Goal: Find specific page/section: Find specific page/section

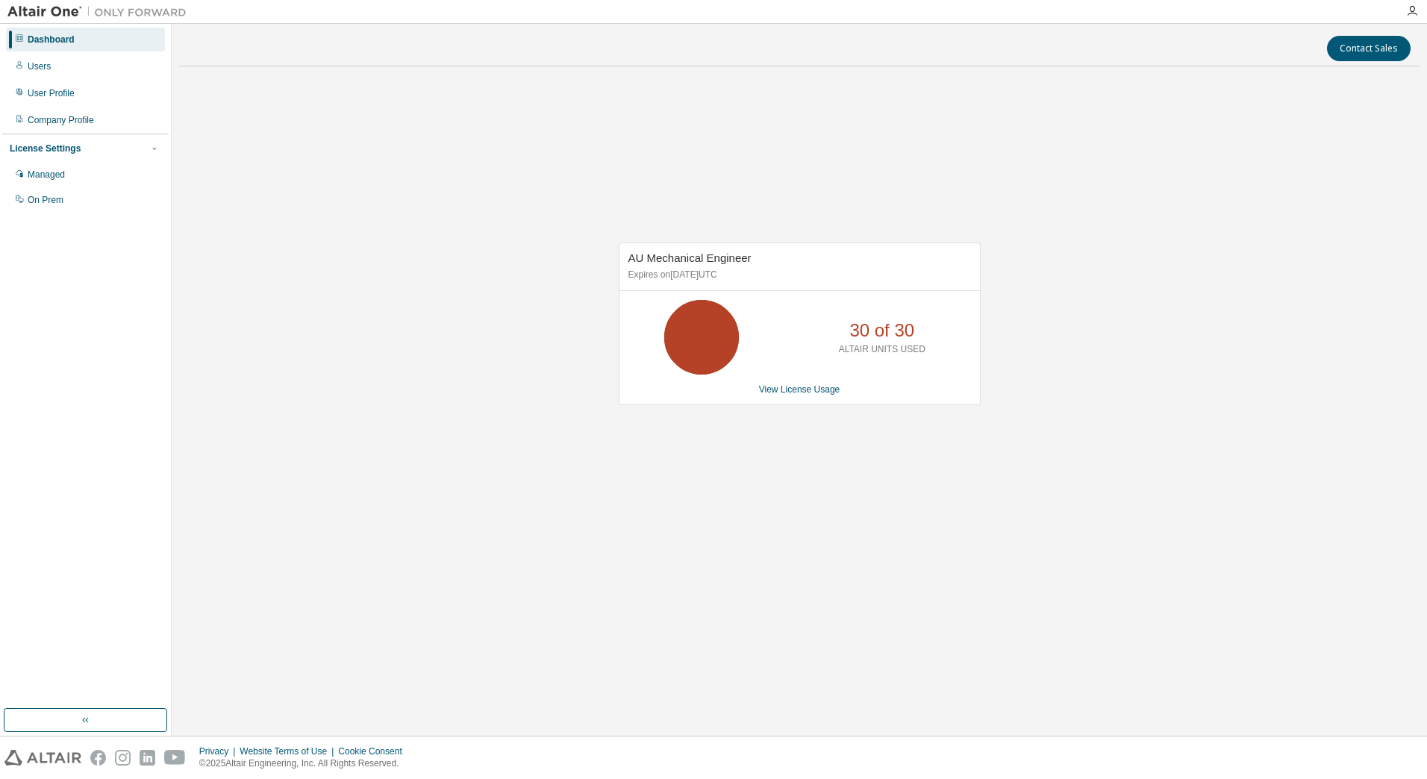
click at [1212, 360] on div "AU Mechanical Engineer Expires on [DATE] UTC 30 of 30 ALTAIR UNITS USED View Li…" at bounding box center [799, 331] width 1241 height 507
